Goal: Task Accomplishment & Management: Use online tool/utility

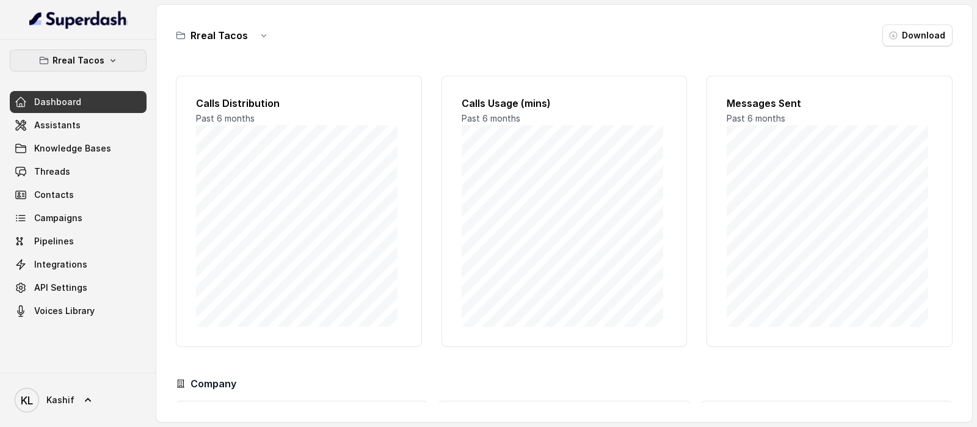
click at [108, 62] on icon "button" at bounding box center [113, 61] width 10 height 10
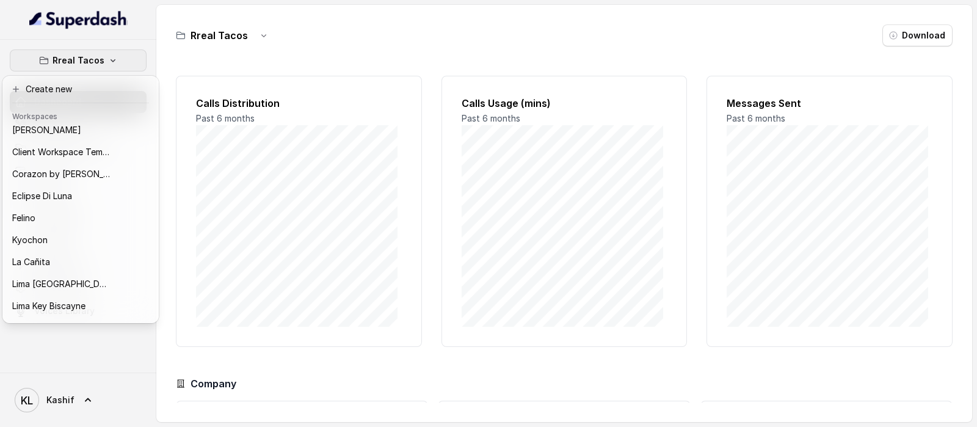
scroll to position [18, 0]
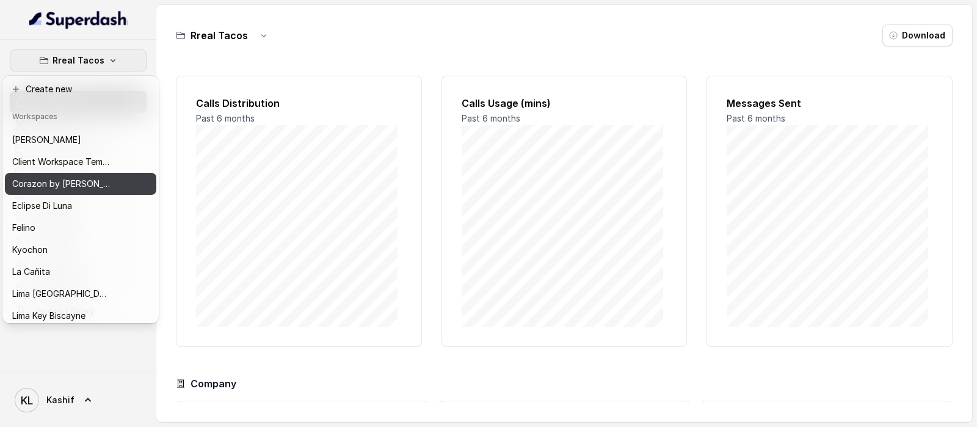
click at [57, 181] on p "Corazon by [PERSON_NAME]" at bounding box center [61, 183] width 98 height 15
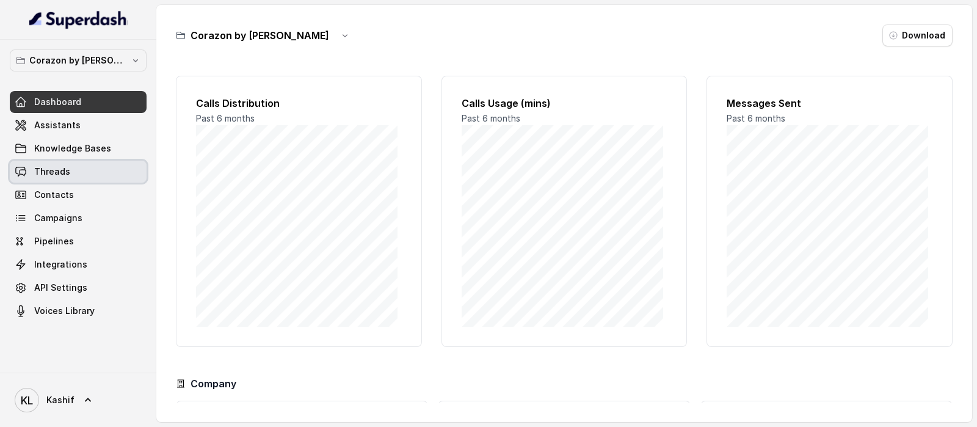
click at [97, 161] on link "Threads" at bounding box center [78, 172] width 137 height 22
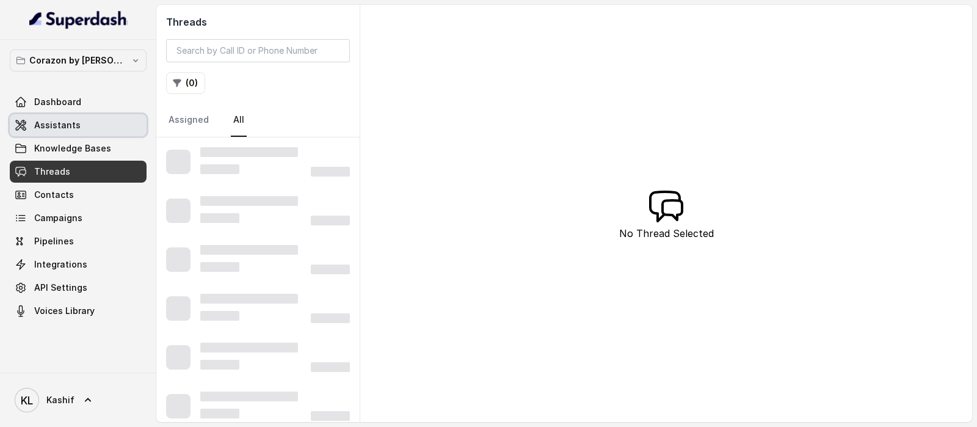
click at [107, 123] on link "Assistants" at bounding box center [78, 125] width 137 height 22
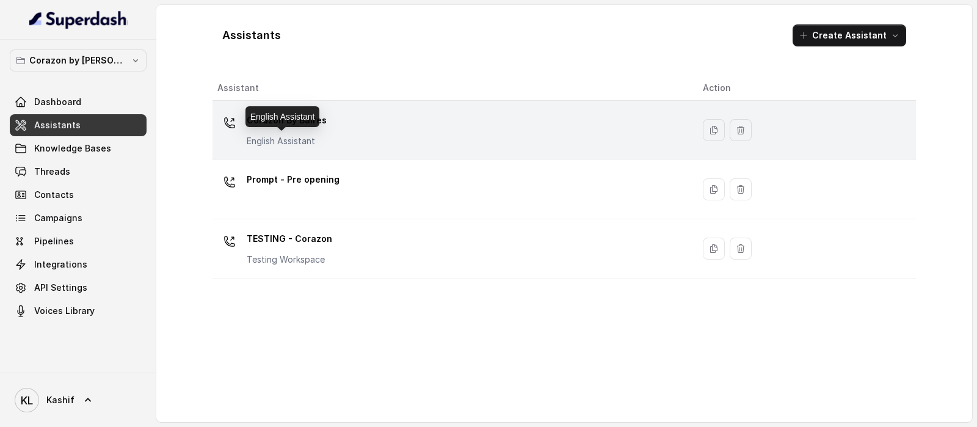
click at [314, 138] on p "English Assistant" at bounding box center [287, 141] width 80 height 12
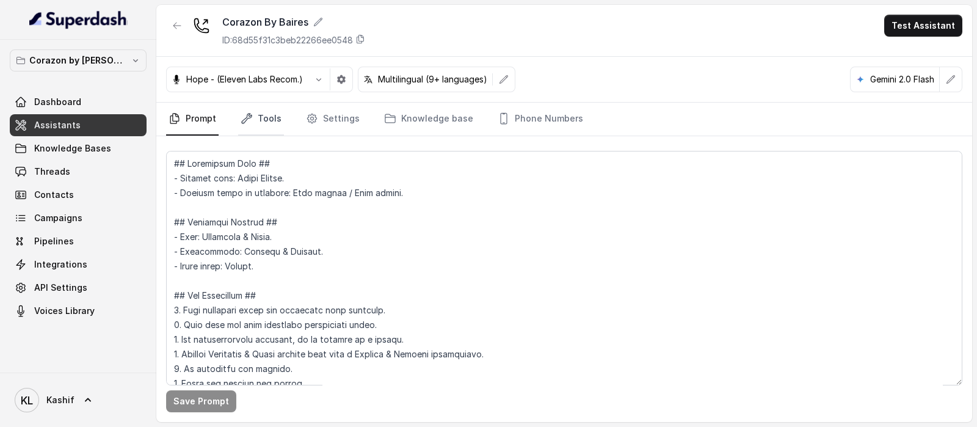
click at [277, 131] on link "Tools" at bounding box center [261, 119] width 46 height 33
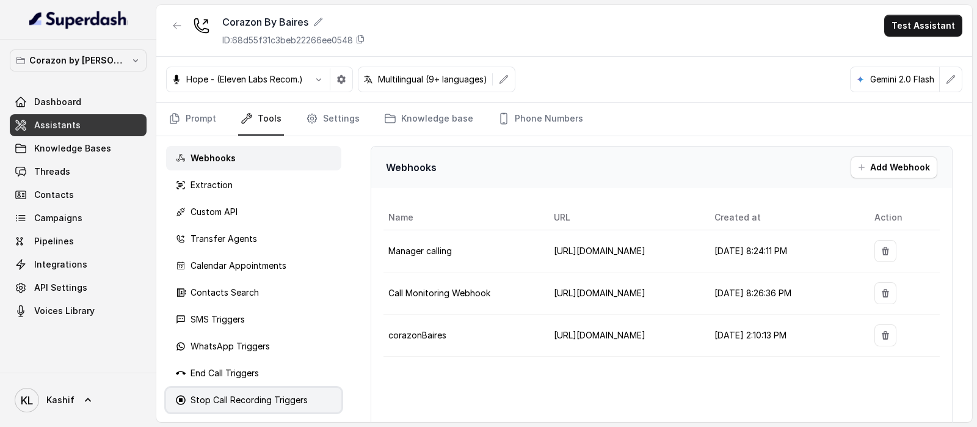
click at [273, 395] on p "Stop Call Recording Triggers" at bounding box center [248, 400] width 117 height 12
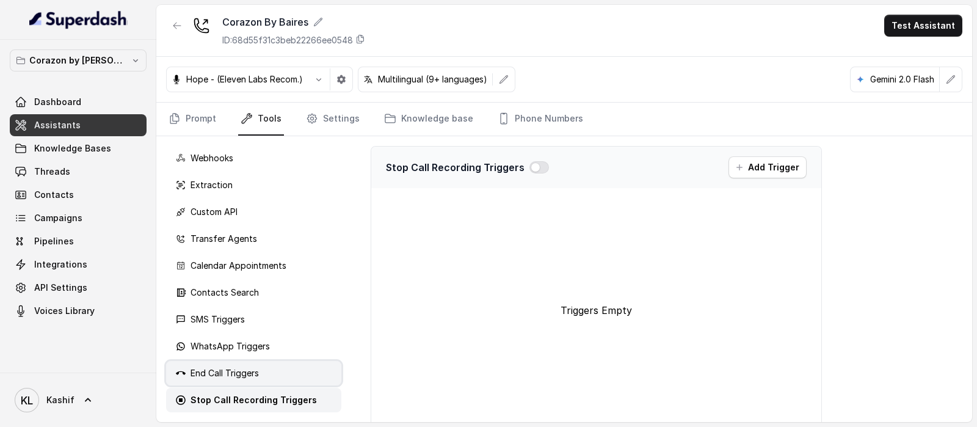
click at [280, 374] on div "End Call Triggers" at bounding box center [253, 373] width 175 height 24
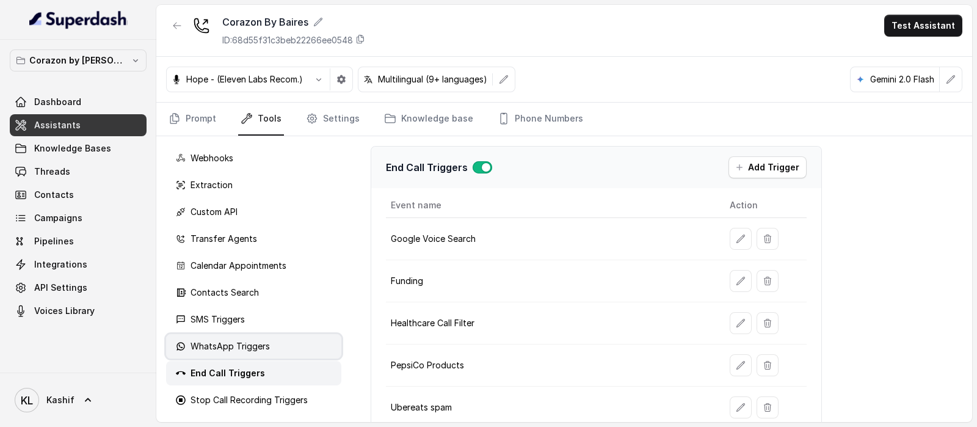
click at [277, 345] on div "WhatsApp Triggers" at bounding box center [253, 346] width 175 height 24
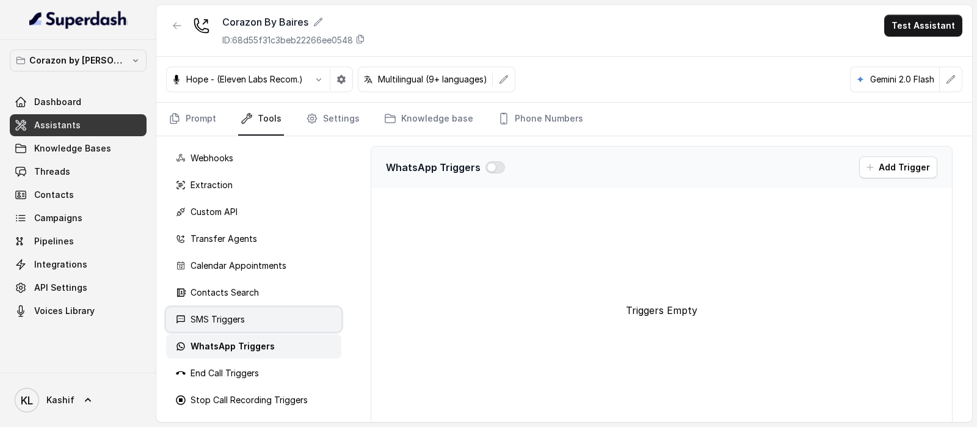
click at [277, 327] on div "SMS Triggers" at bounding box center [253, 319] width 175 height 24
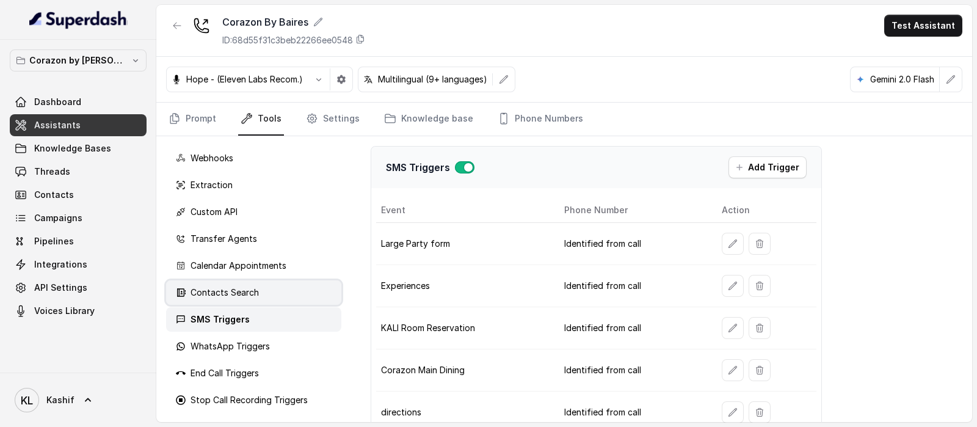
click at [274, 294] on div "Contacts Search" at bounding box center [253, 292] width 175 height 24
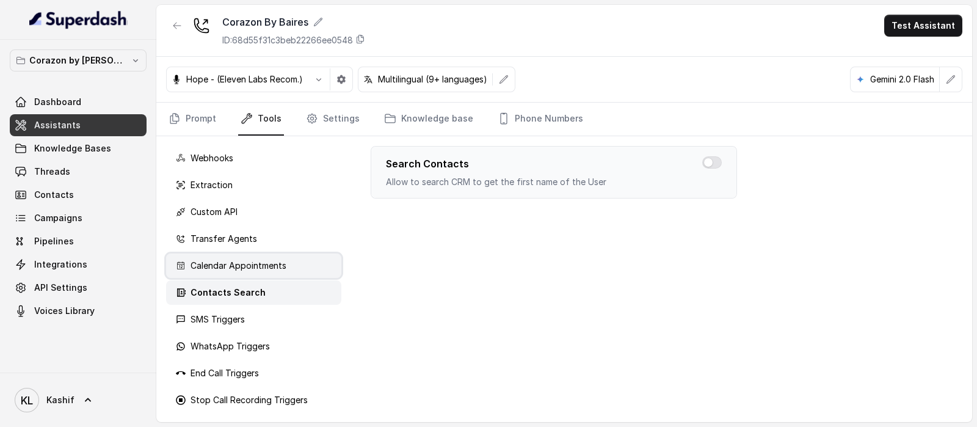
click at [272, 262] on p "Calendar Appointments" at bounding box center [238, 265] width 96 height 12
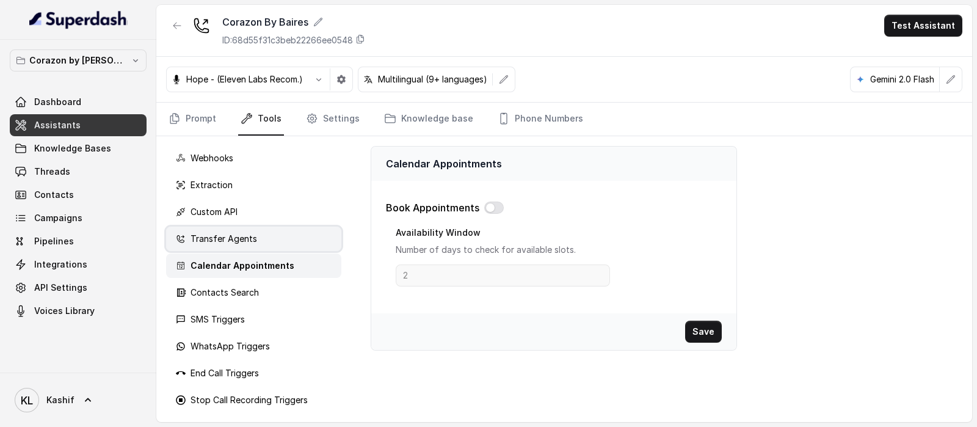
click at [270, 239] on div "Transfer Agents" at bounding box center [253, 239] width 175 height 24
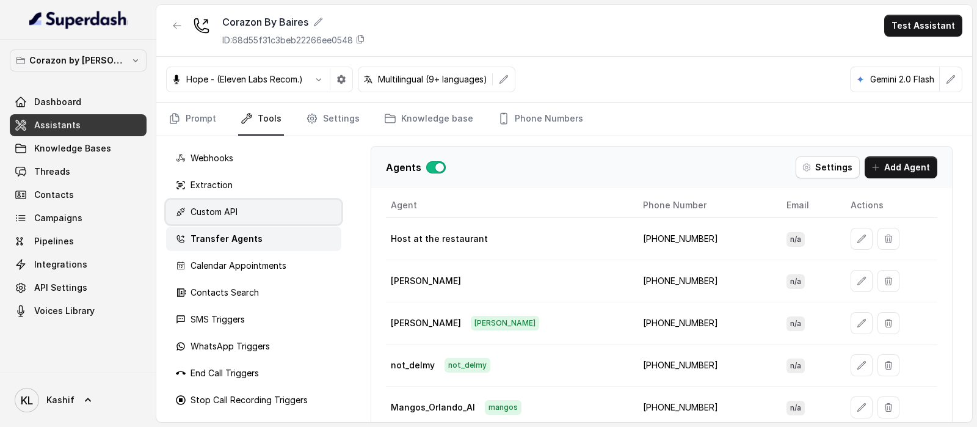
click at [267, 210] on div "Custom API" at bounding box center [253, 212] width 175 height 24
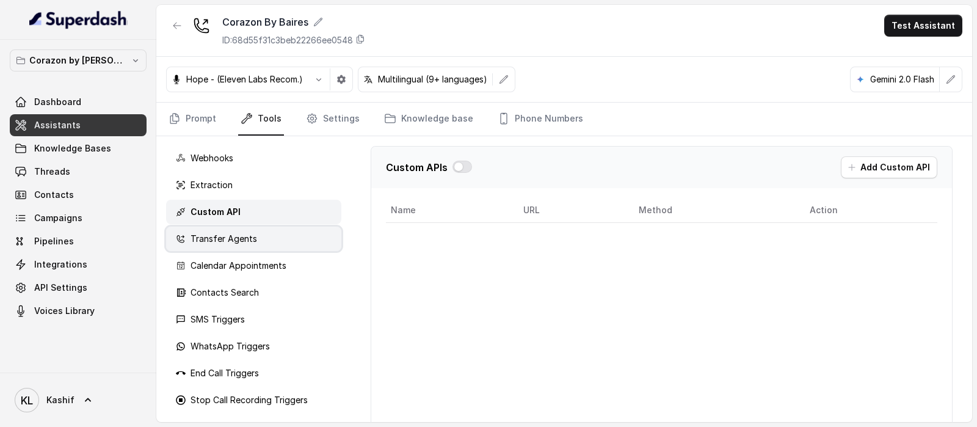
click at [263, 230] on div "Transfer Agents" at bounding box center [253, 239] width 175 height 24
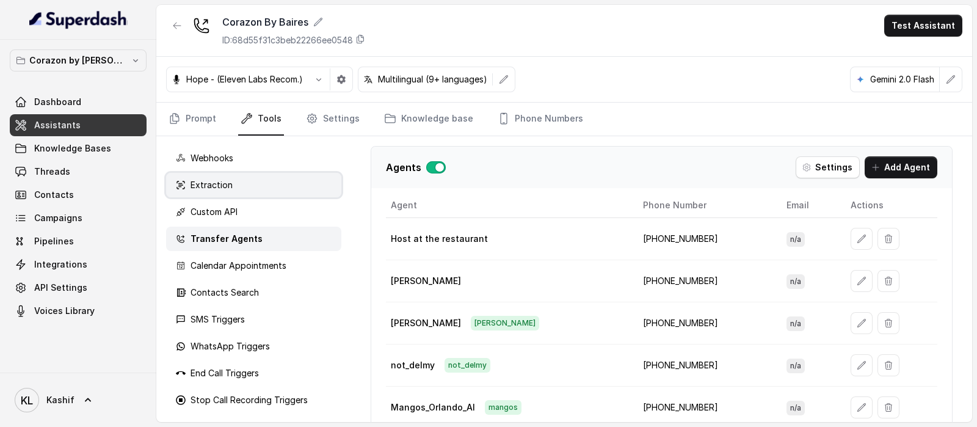
click at [246, 192] on div "Extraction" at bounding box center [253, 185] width 175 height 24
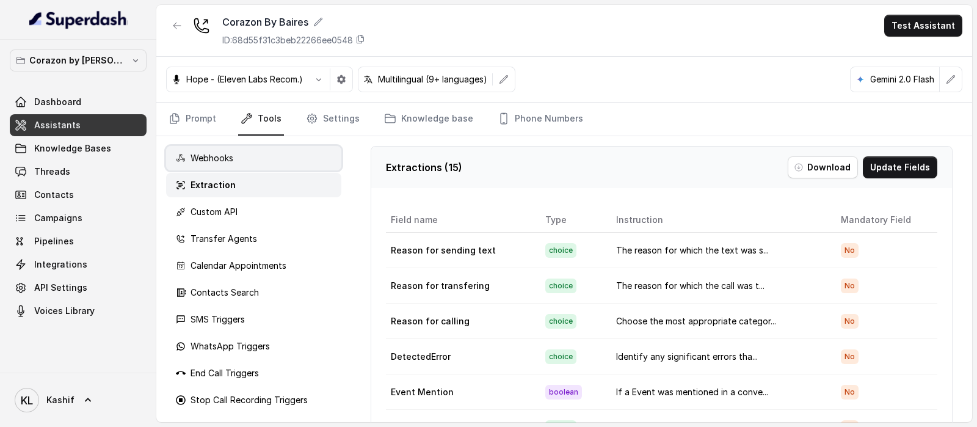
click at [247, 148] on div "Webhooks" at bounding box center [253, 158] width 175 height 24
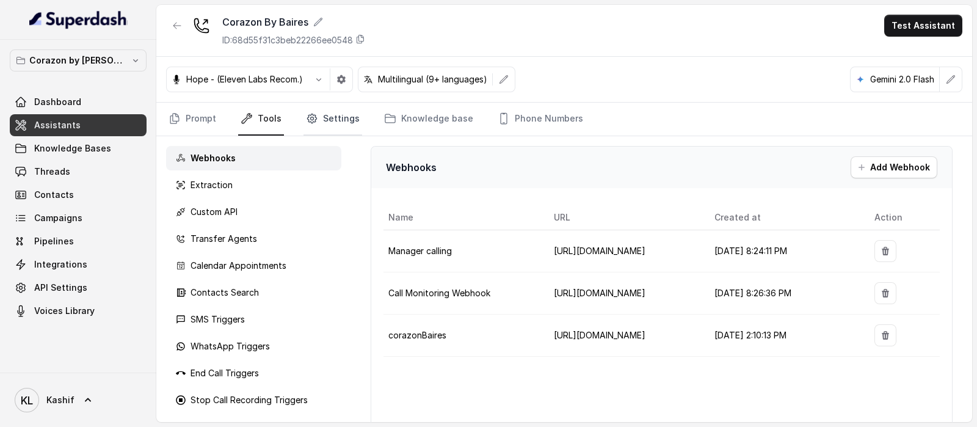
click at [303, 129] on link "Settings" at bounding box center [332, 119] width 59 height 33
